Goal: Task Accomplishment & Management: Complete application form

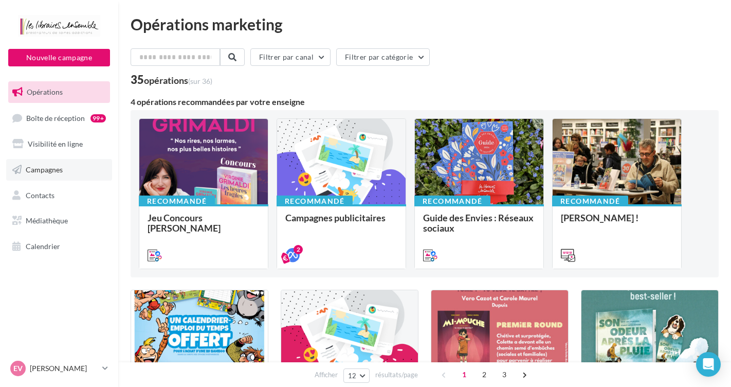
click at [53, 170] on span "Campagnes" at bounding box center [44, 169] width 37 height 9
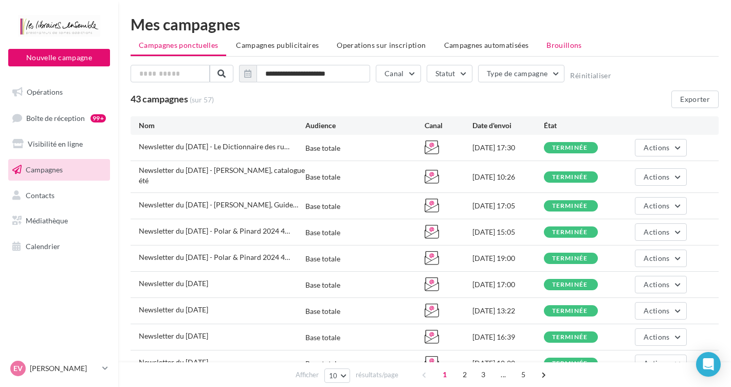
click at [571, 45] on span "Brouillons" at bounding box center [564, 45] width 35 height 9
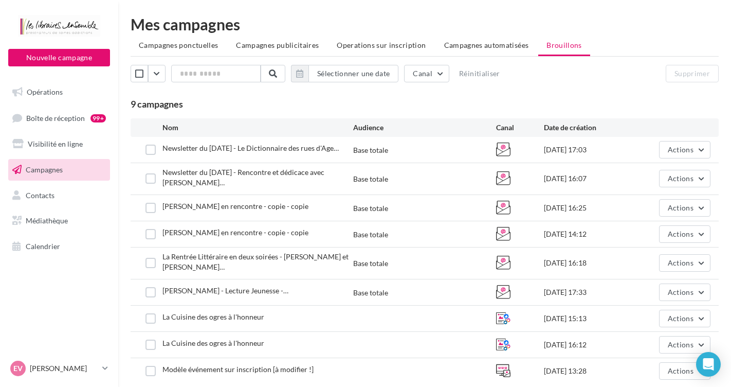
click at [52, 170] on span "Campagnes" at bounding box center [44, 169] width 37 height 9
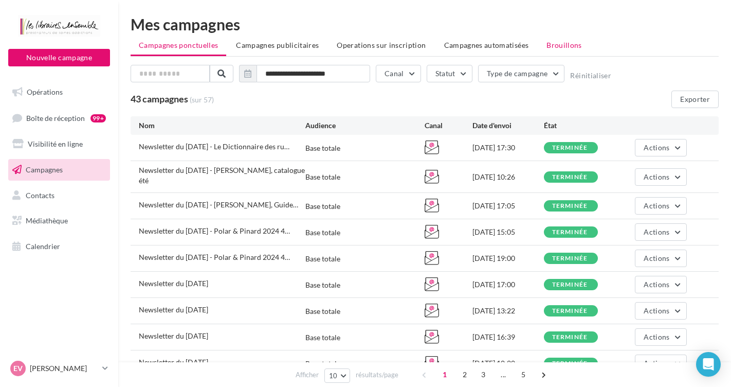
click at [558, 46] on span "Brouillons" at bounding box center [564, 45] width 35 height 9
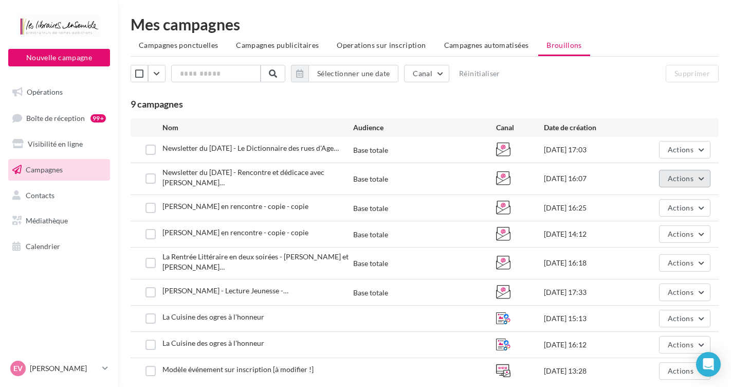
click at [693, 180] on button "Actions" at bounding box center [684, 178] width 51 height 17
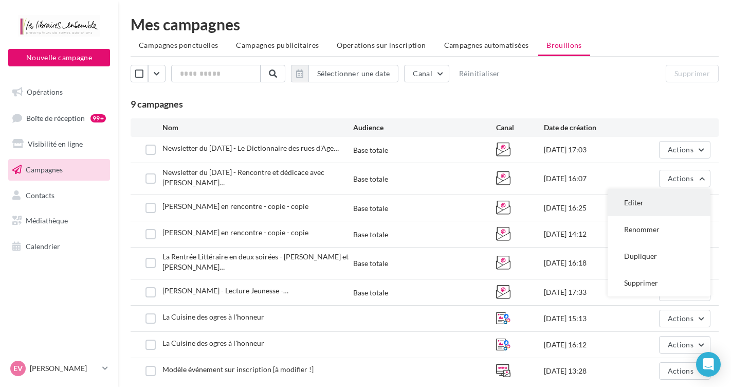
click at [640, 201] on button "Editer" at bounding box center [659, 202] width 103 height 27
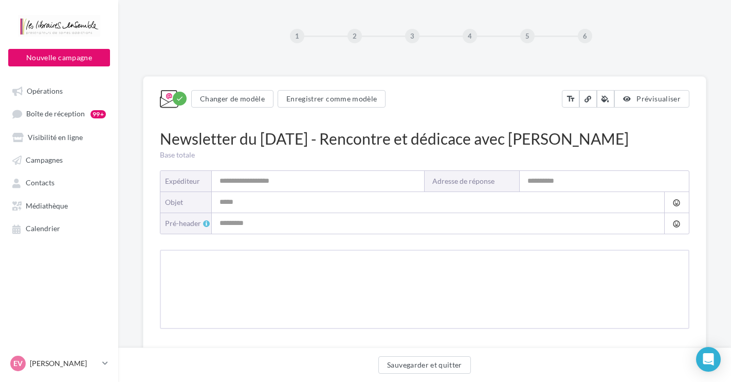
type input "**********"
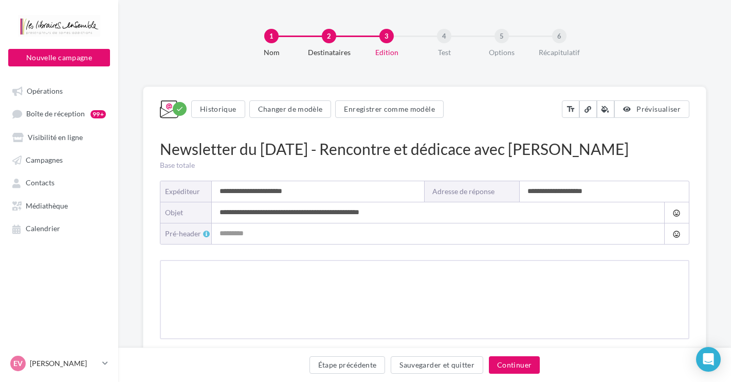
type input "**********"
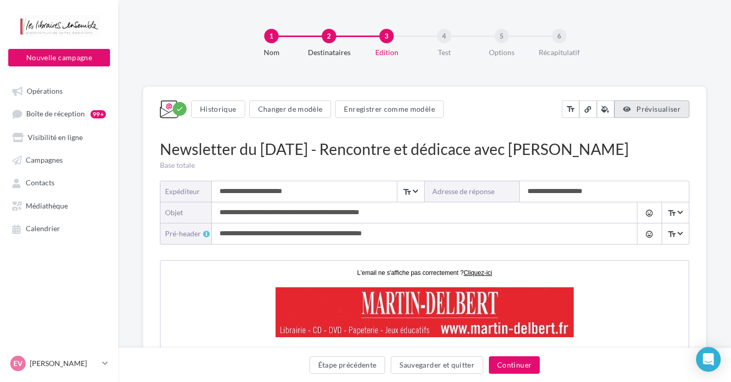
click at [636, 108] on button "Prévisualiser" at bounding box center [651, 108] width 75 height 17
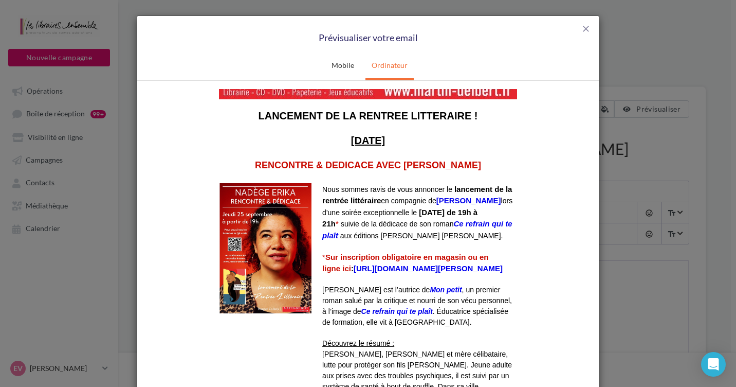
scroll to position [54, 0]
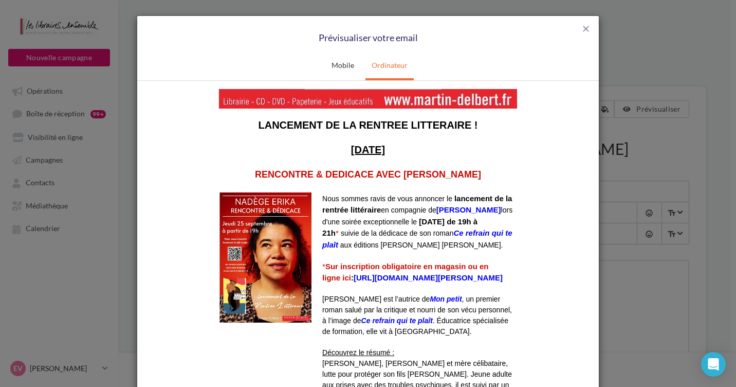
drag, startPoint x: 589, startPoint y: 121, endPoint x: 738, endPoint y: 228, distance: 183.5
click at [225, 243] on img at bounding box center [266, 257] width 92 height 130
click at [466, 211] on strong "[PERSON_NAME]" at bounding box center [469, 209] width 65 height 9
click at [376, 246] on strong "Ce refrain qui te plaît" at bounding box center [417, 238] width 190 height 21
click at [405, 281] on link "https://www.billetweb.fr/rencontre-et-dedicace-avec-nadege-erika" at bounding box center [428, 277] width 149 height 9
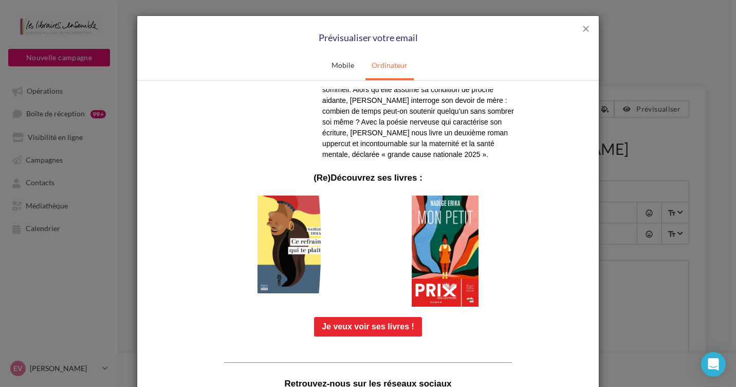
scroll to position [414, 0]
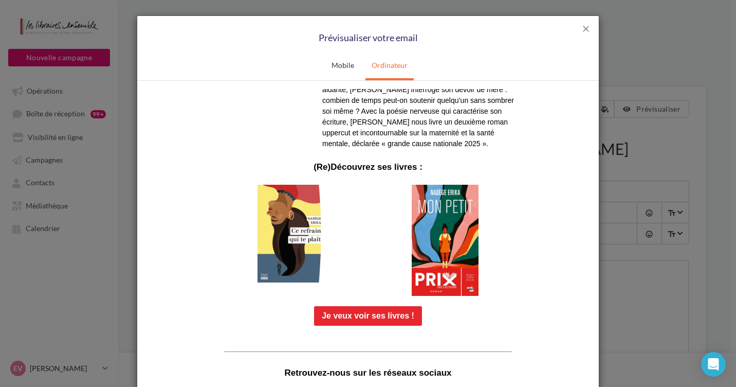
click at [293, 246] on img at bounding box center [291, 233] width 67 height 98
click at [440, 271] on img at bounding box center [445, 239] width 67 height 111
click at [350, 319] on link "Je veux voir ses livres !" at bounding box center [368, 315] width 93 height 9
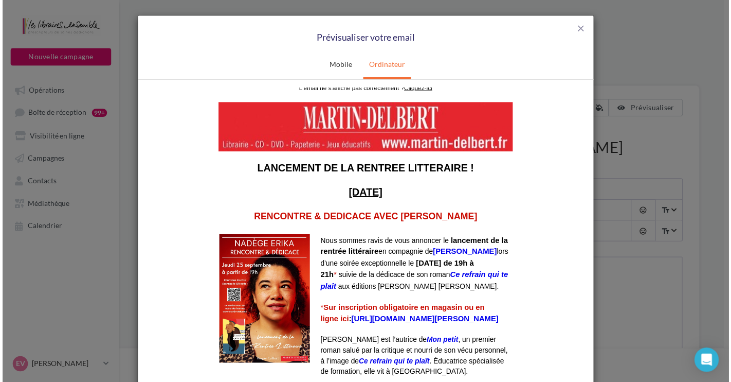
scroll to position [0, 0]
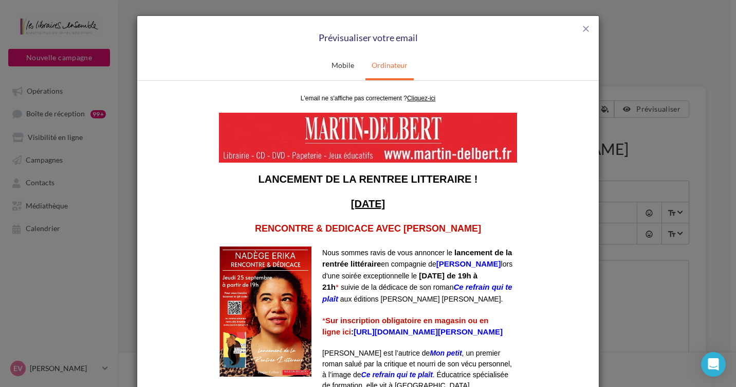
drag, startPoint x: 586, startPoint y: 297, endPoint x: 703, endPoint y: 162, distance: 179.3
click at [583, 30] on span "close" at bounding box center [586, 29] width 10 height 10
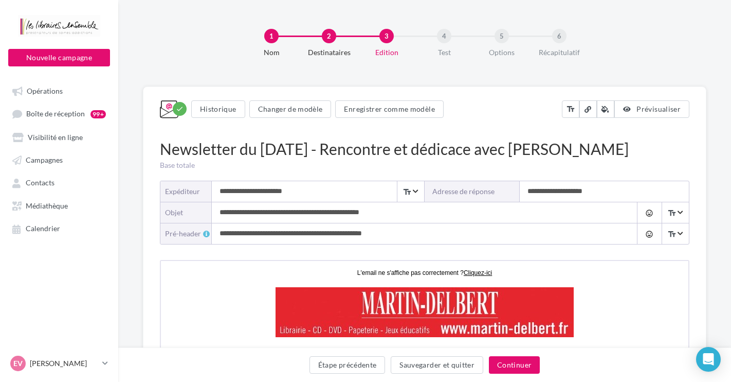
click at [292, 152] on div "Newsletter du 09/08/25 - Rencontre et dédicace avec Nadège Erika" at bounding box center [425, 149] width 530 height 22
click at [328, 145] on div "Newsletter du 09/08/25 - Rencontre et dédicace avec Nadège Erika" at bounding box center [425, 149] width 530 height 22
click at [307, 147] on div "Newsletter du 09/08/25 - Rencontre et dédicace avec Nadège Erika" at bounding box center [425, 149] width 530 height 22
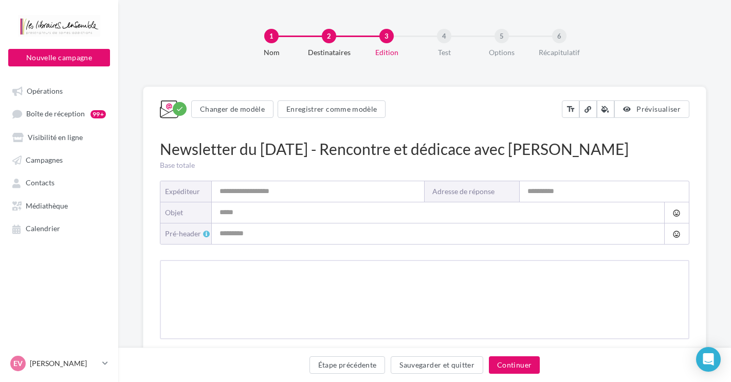
type input "**********"
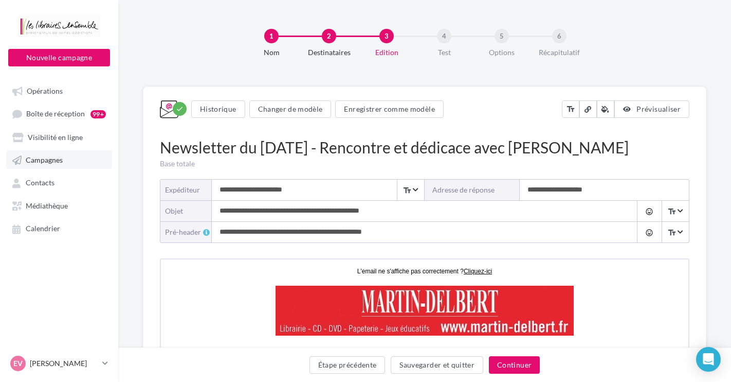
click at [49, 158] on span "Campagnes" at bounding box center [44, 159] width 37 height 9
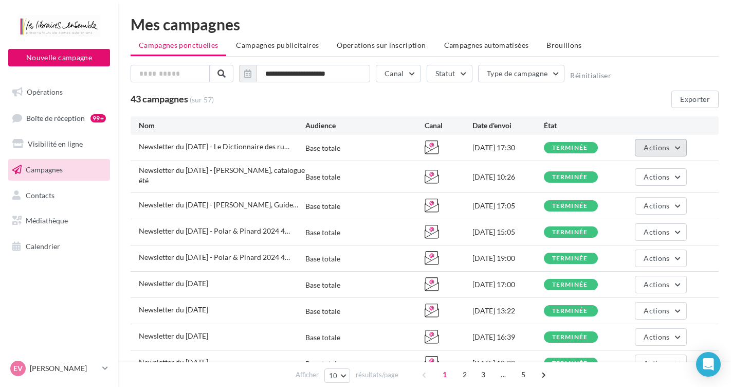
click at [650, 144] on span "Actions" at bounding box center [657, 147] width 26 height 9
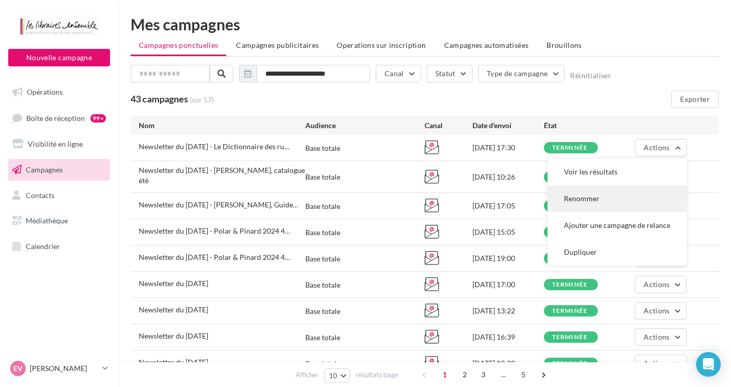
click at [577, 202] on button "Renommer" at bounding box center [617, 198] width 139 height 27
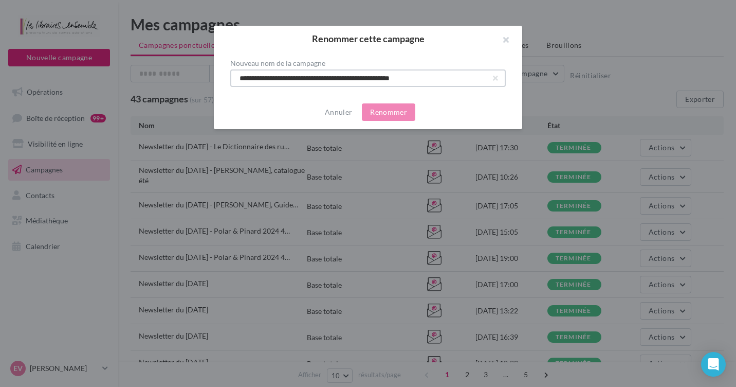
click at [293, 78] on input "**********" at bounding box center [368, 77] width 276 height 17
type input "**********"
click at [340, 114] on button "Annuler" at bounding box center [338, 112] width 35 height 12
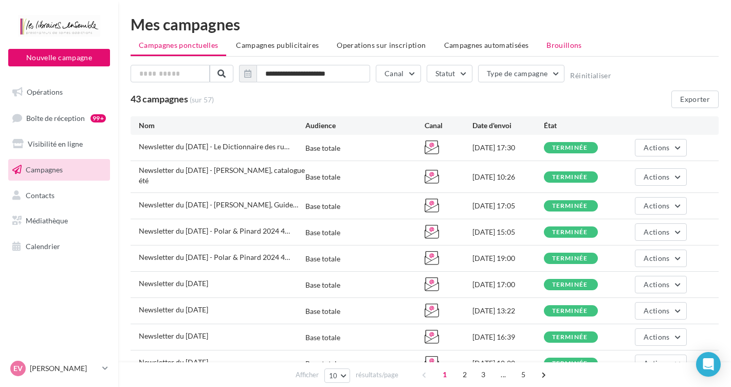
click at [567, 45] on span "Brouillons" at bounding box center [564, 45] width 35 height 9
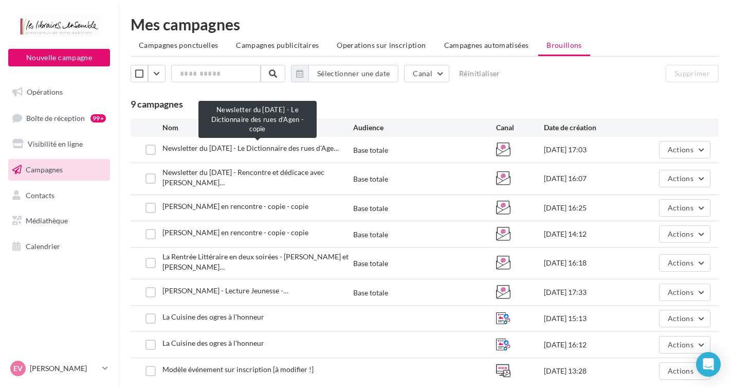
click at [261, 147] on span "Newsletter du 02/08/2025 - Le Dictionnaire des rues d'Age…" at bounding box center [250, 147] width 176 height 9
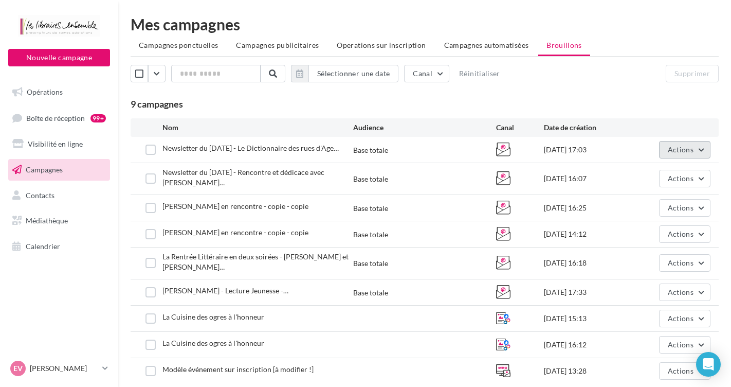
click at [675, 147] on span "Actions" at bounding box center [681, 149] width 26 height 9
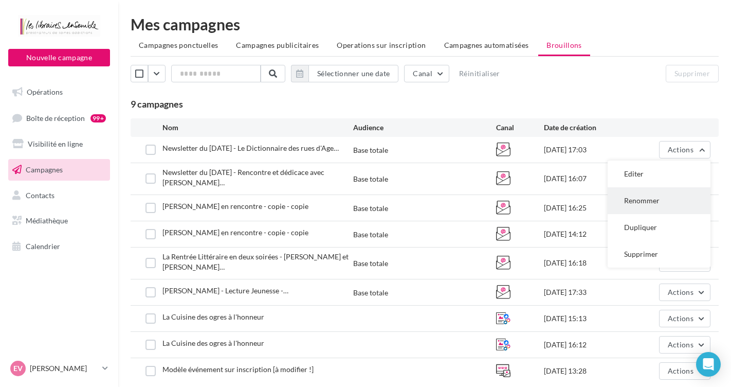
click at [639, 199] on button "Renommer" at bounding box center [659, 200] width 103 height 27
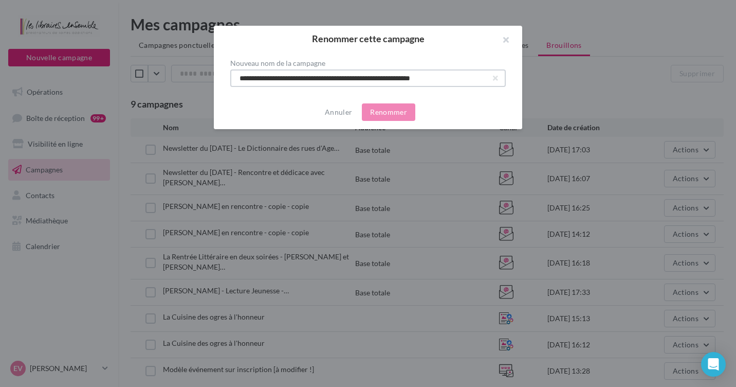
click at [294, 79] on input "**********" at bounding box center [368, 77] width 276 height 17
type input "**********"
click at [371, 108] on button "Renommer" at bounding box center [388, 111] width 53 height 17
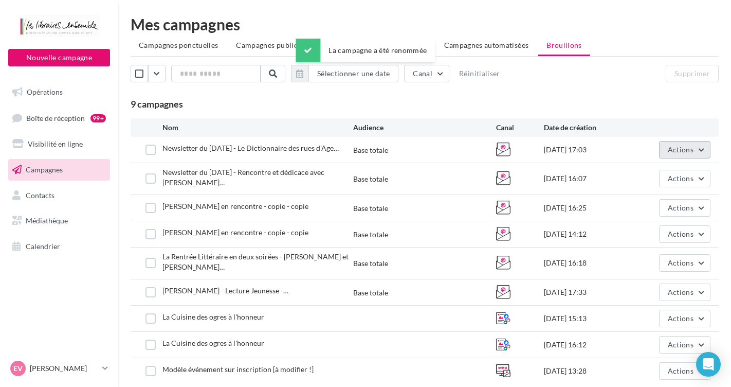
click at [676, 147] on span "Actions" at bounding box center [681, 149] width 26 height 9
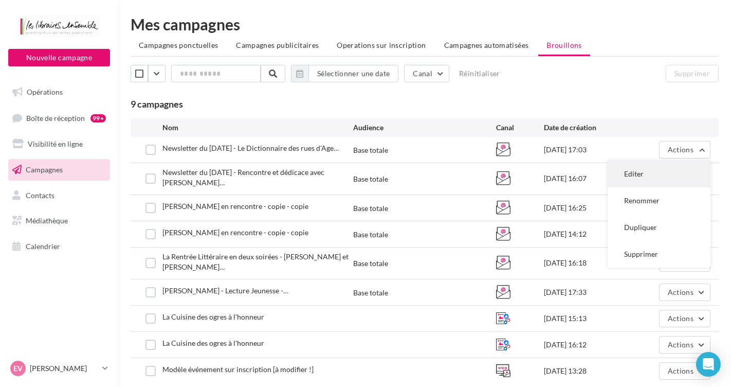
click at [635, 172] on button "Editer" at bounding box center [659, 173] width 103 height 27
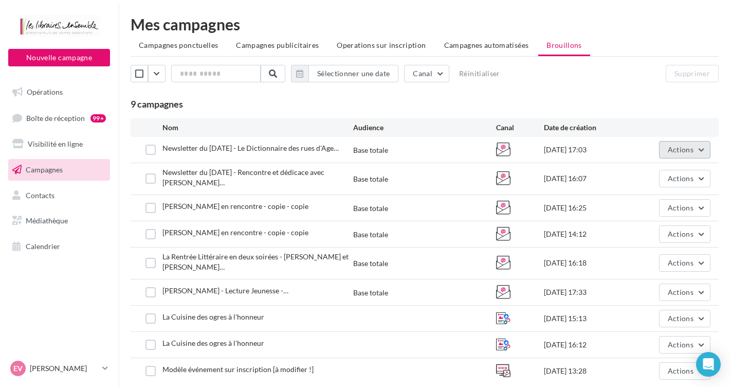
click at [685, 147] on span "Actions" at bounding box center [681, 149] width 26 height 9
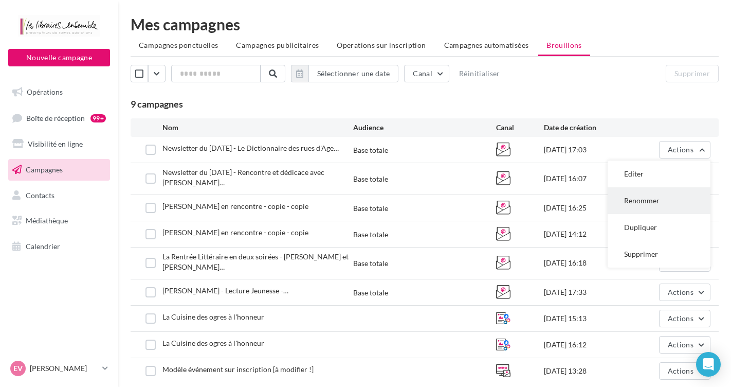
click at [654, 202] on button "Renommer" at bounding box center [659, 200] width 103 height 27
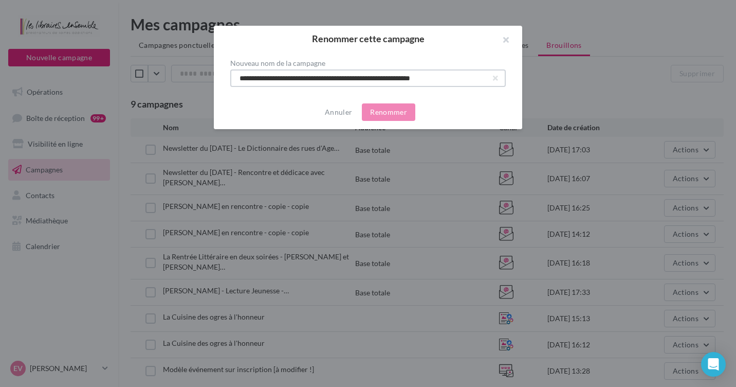
click at [292, 76] on input "**********" at bounding box center [368, 77] width 276 height 17
type input "**********"
click at [384, 114] on button "Renommer" at bounding box center [388, 111] width 53 height 17
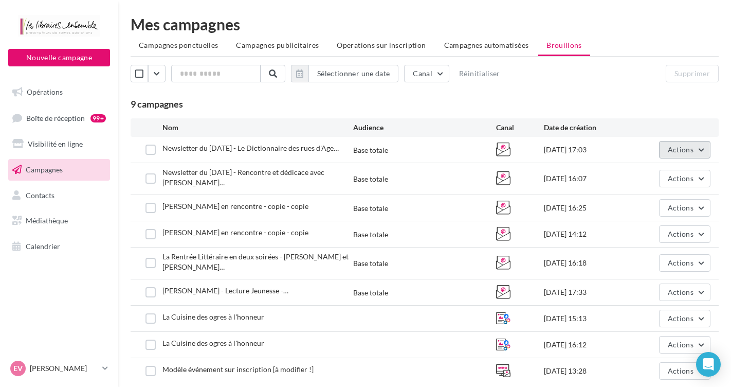
click at [698, 152] on button "Actions" at bounding box center [684, 149] width 51 height 17
click at [453, 132] on div "Audience" at bounding box center [424, 127] width 143 height 10
click at [670, 175] on span "Actions" at bounding box center [681, 178] width 26 height 9
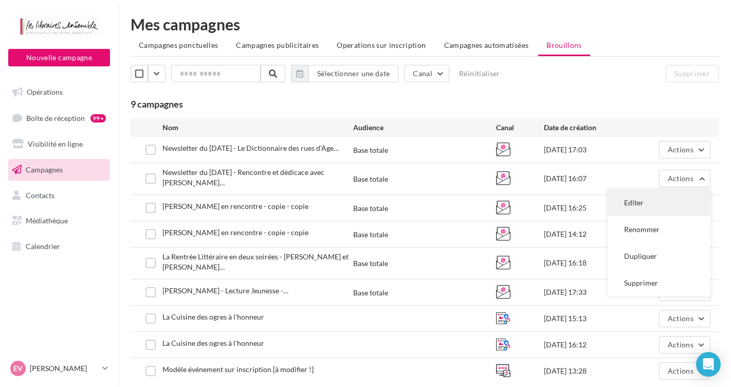
click at [639, 201] on button "Editer" at bounding box center [659, 202] width 103 height 27
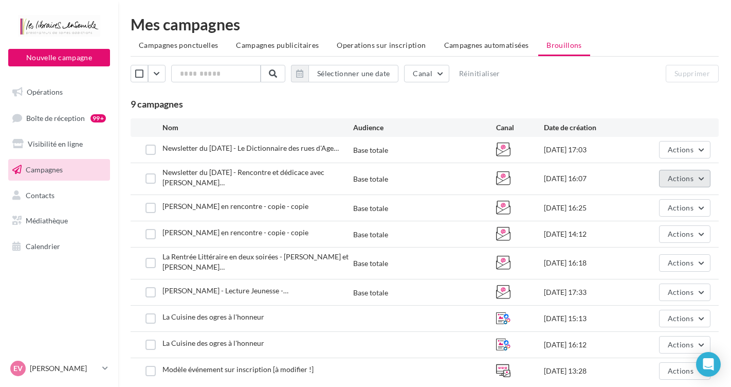
click at [688, 176] on span "Actions" at bounding box center [681, 178] width 26 height 9
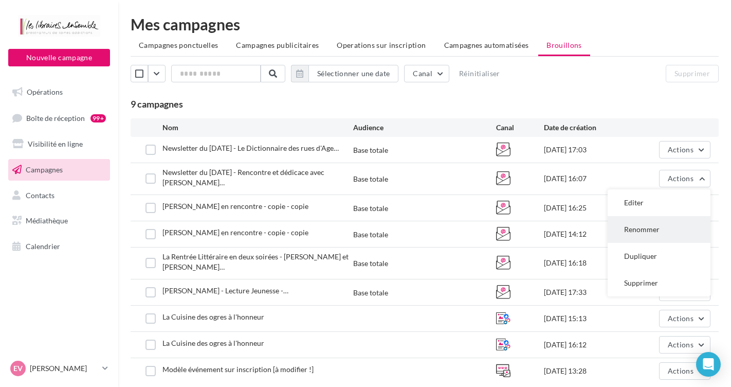
click at [643, 229] on button "Renommer" at bounding box center [659, 229] width 103 height 27
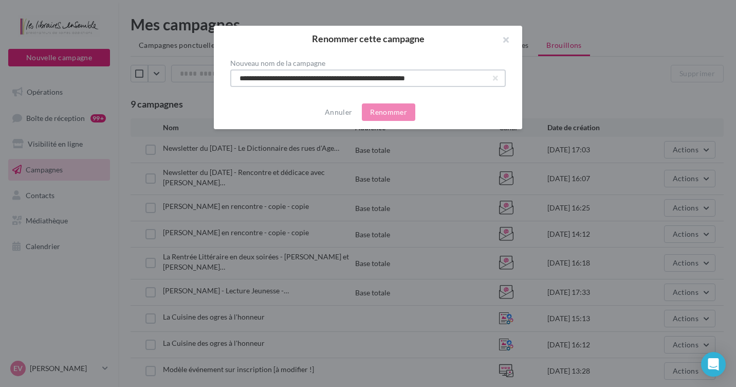
click at [294, 78] on input "**********" at bounding box center [368, 77] width 276 height 17
type input "**********"
click at [372, 111] on button "Renommer" at bounding box center [388, 111] width 53 height 17
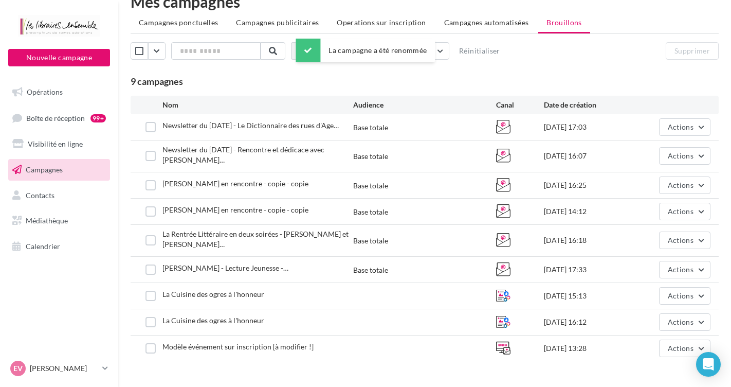
scroll to position [34, 0]
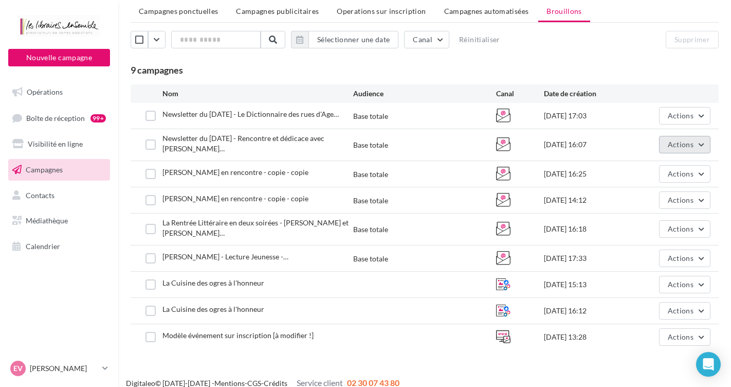
click at [681, 148] on button "Actions" at bounding box center [684, 144] width 51 height 17
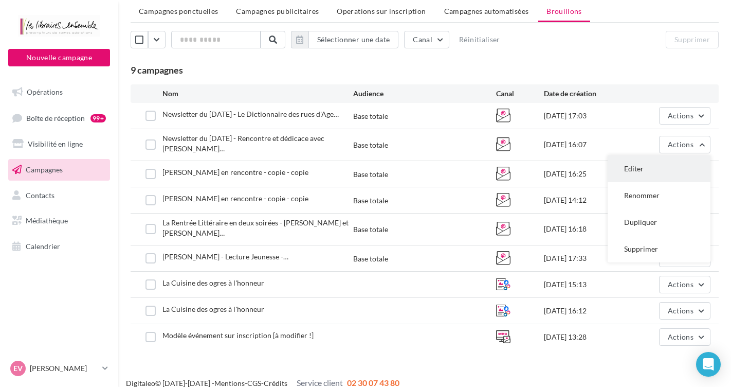
click at [631, 162] on button "Editer" at bounding box center [659, 168] width 103 height 27
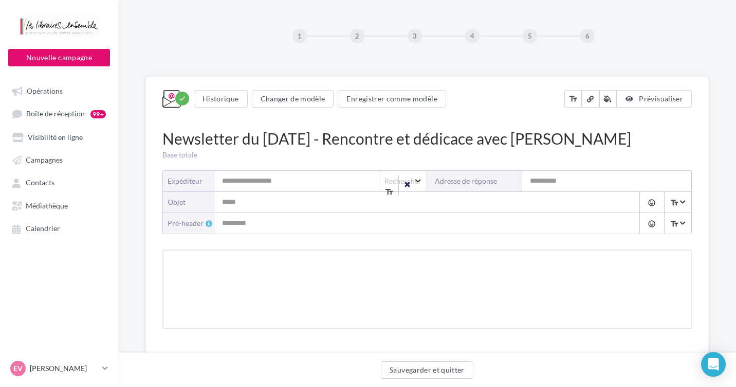
type input "**********"
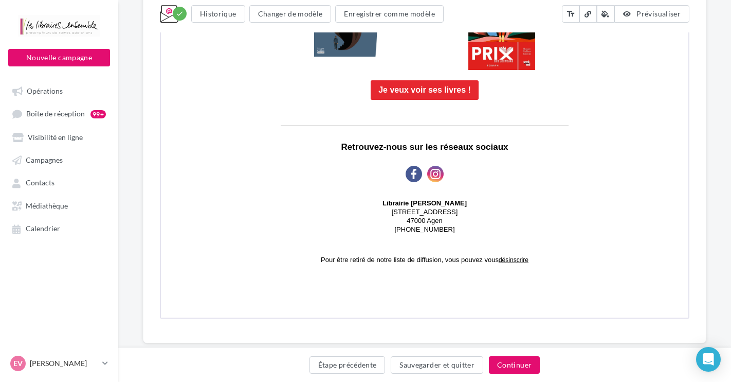
scroll to position [836, 0]
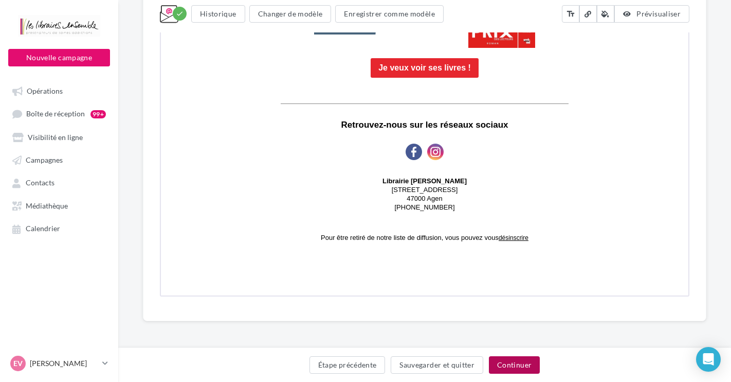
click at [518, 362] on button "Continuer" at bounding box center [514, 364] width 51 height 17
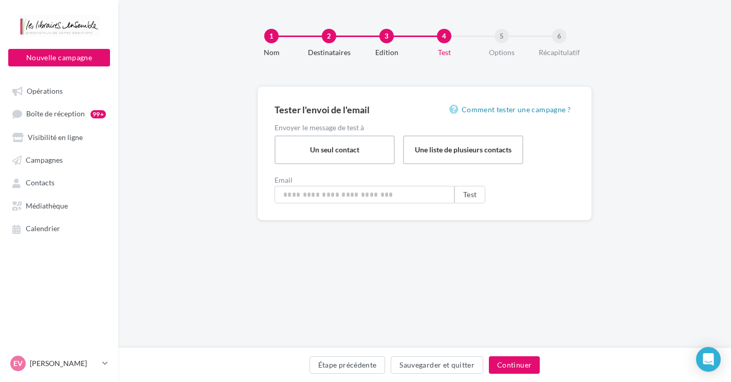
type input "**********"
click at [469, 192] on button "Test" at bounding box center [472, 194] width 31 height 17
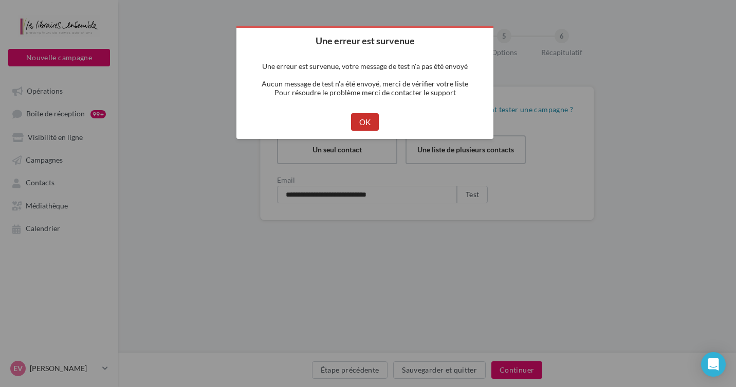
click at [367, 120] on button "OK" at bounding box center [365, 121] width 28 height 17
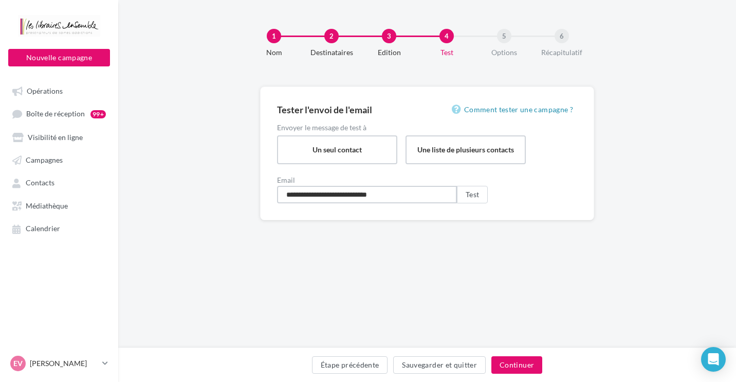
drag, startPoint x: 381, startPoint y: 195, endPoint x: 404, endPoint y: 195, distance: 23.1
click at [381, 195] on input "**********" at bounding box center [367, 194] width 180 height 17
click at [415, 194] on input "**********" at bounding box center [367, 194] width 180 height 17
click at [473, 193] on button "Test" at bounding box center [472, 194] width 31 height 17
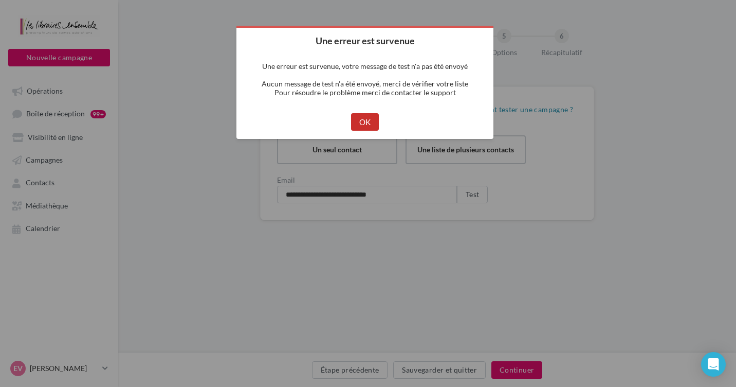
click at [365, 120] on button "OK" at bounding box center [365, 121] width 28 height 17
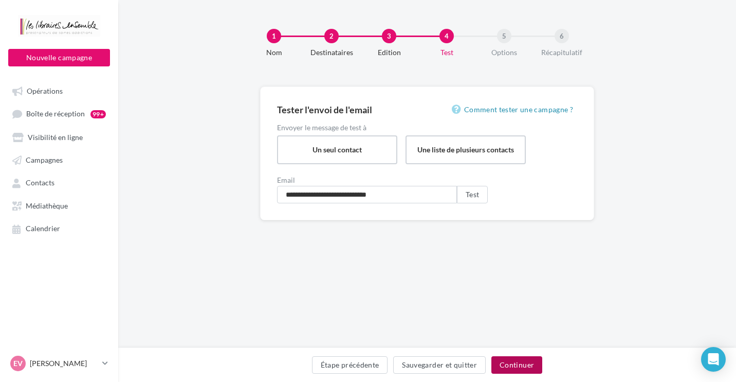
click at [527, 366] on button "Continuer" at bounding box center [517, 364] width 51 height 17
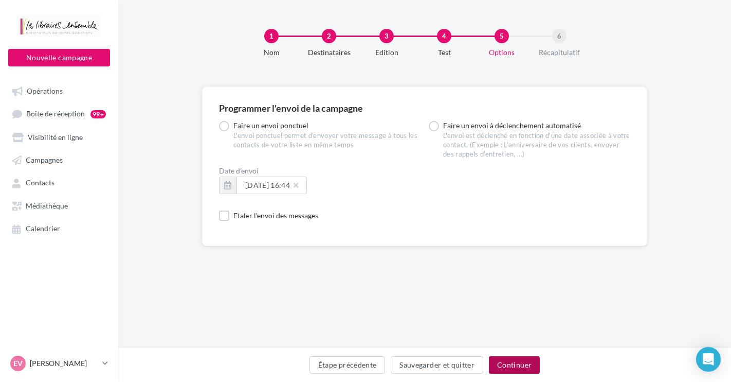
click at [527, 366] on button "Continuer" at bounding box center [514, 364] width 51 height 17
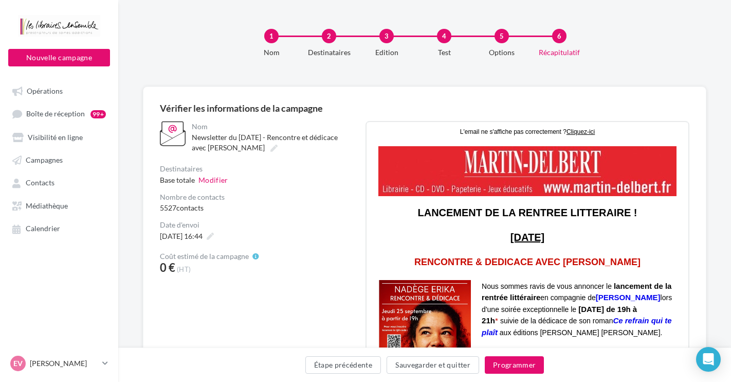
drag, startPoint x: 1056, startPoint y: 291, endPoint x: 685, endPoint y: 231, distance: 375.6
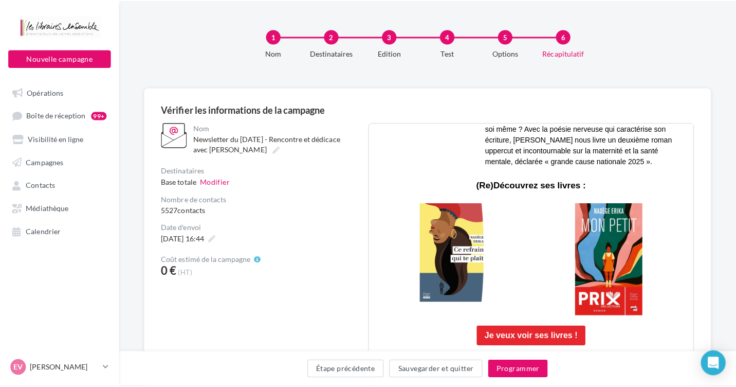
scroll to position [454, 0]
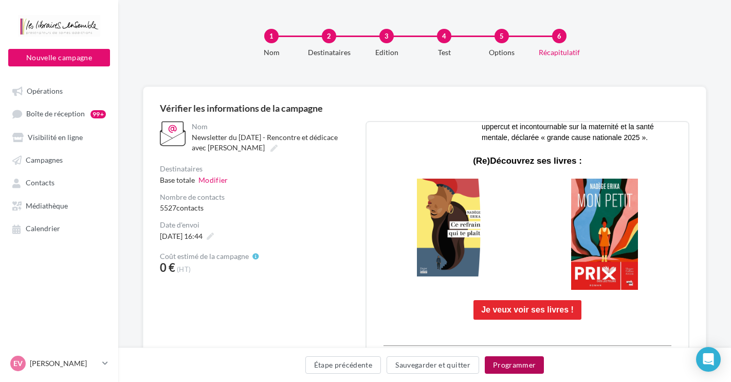
click at [509, 360] on button "Programmer" at bounding box center [515, 364] width 60 height 17
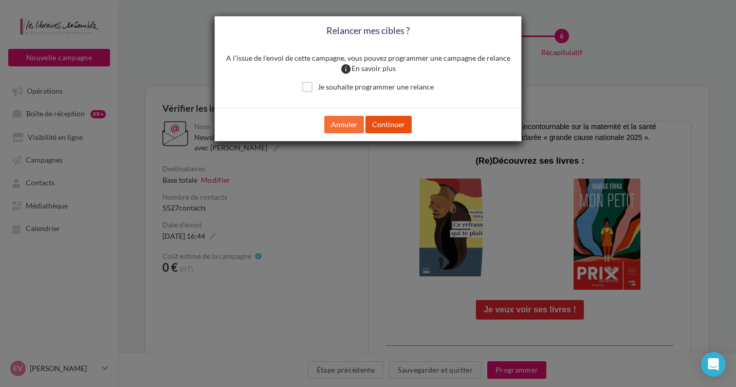
click at [382, 120] on button "Continuer" at bounding box center [389, 124] width 46 height 17
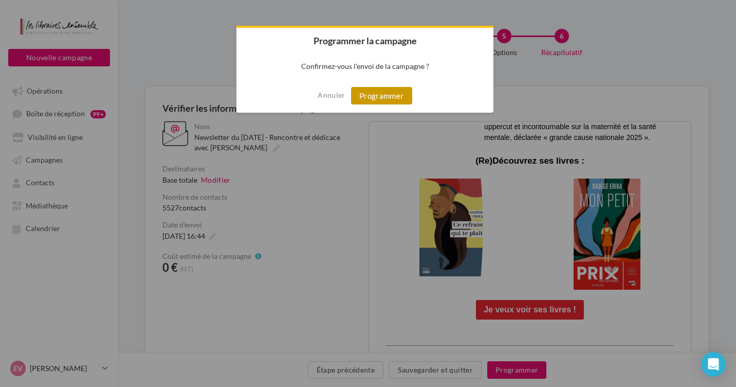
click at [384, 99] on button "Programmer" at bounding box center [381, 95] width 61 height 17
